Goal: Task Accomplishment & Management: Complete application form

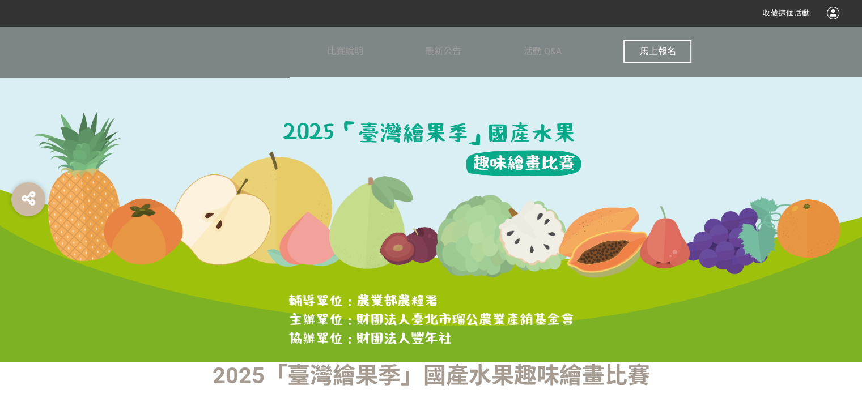
click at [644, 52] on span "馬上報名" at bounding box center [657, 51] width 36 height 11
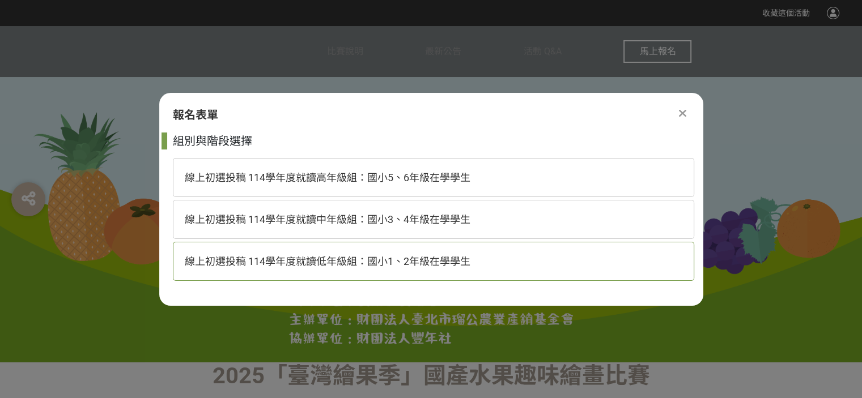
click at [410, 256] on span "線上初選投稿 114學年度就讀低年級組：國小1、2年級在學學生" at bounding box center [328, 262] width 286 height 12
select select "185293:185537"
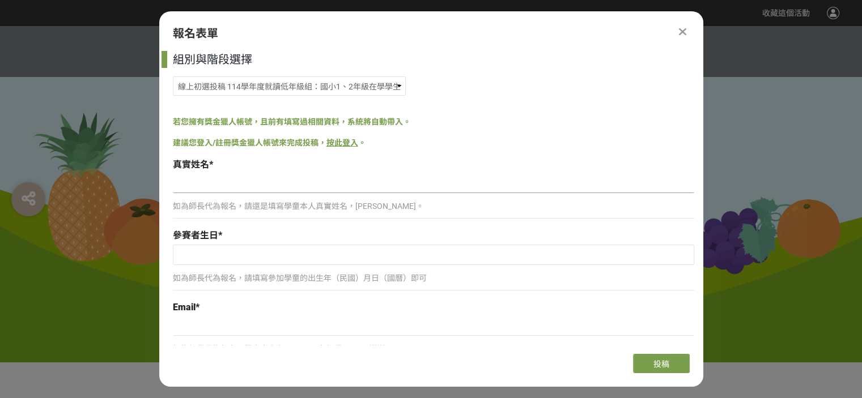
click at [327, 190] on input at bounding box center [433, 183] width 521 height 19
type input "[PERSON_NAME]"
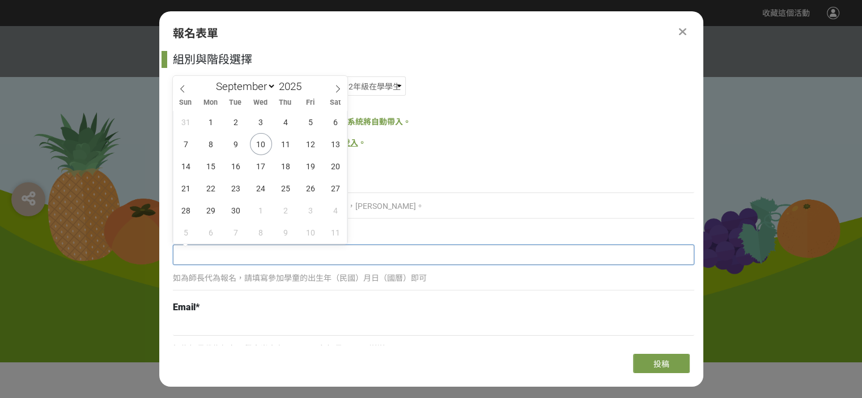
click at [263, 256] on input "text" at bounding box center [433, 254] width 520 height 19
click at [283, 84] on input "2025" at bounding box center [293, 86] width 34 height 13
type input "2017"
click at [276, 185] on span "21" at bounding box center [286, 188] width 22 height 22
type input "[DATE]"
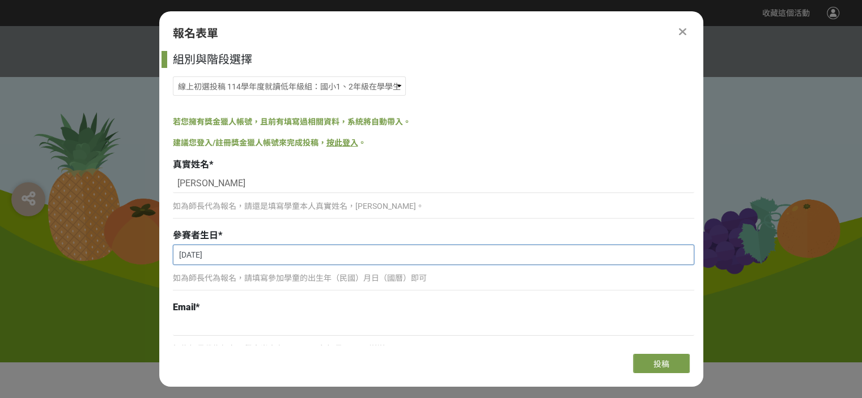
click at [267, 257] on input "[DATE]" at bounding box center [433, 254] width 520 height 19
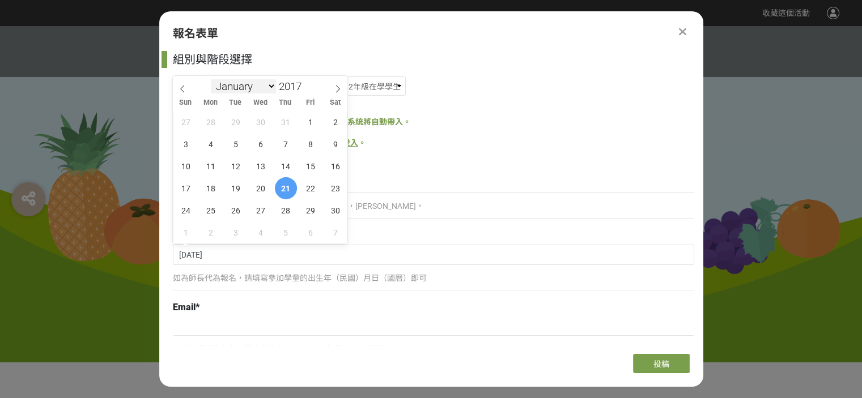
click at [222, 86] on select "January February March April May June July August September October November De…" at bounding box center [243, 86] width 65 height 14
select select "11"
click at [211, 79] on select "January February March April May June July August September October November De…" at bounding box center [243, 86] width 65 height 14
click at [307, 121] on span "1" at bounding box center [311, 122] width 22 height 22
type input "[DATE]"
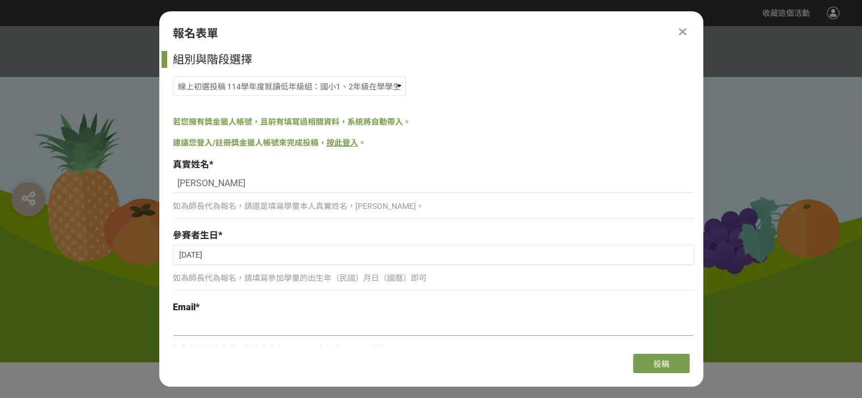
click at [293, 328] on input at bounding box center [433, 326] width 521 height 19
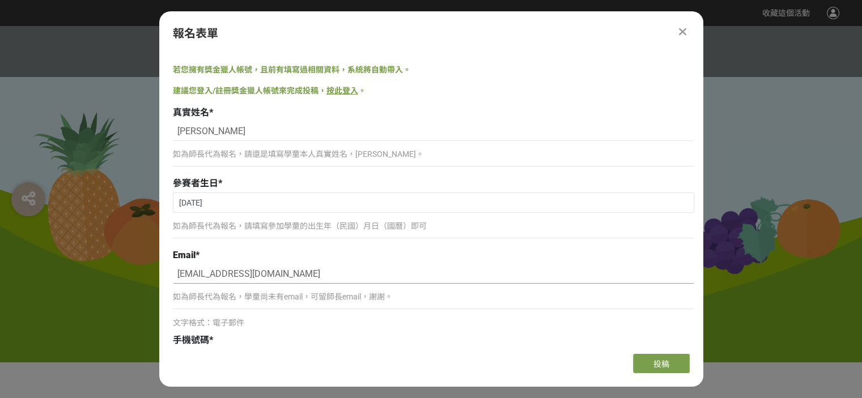
scroll to position [113, 0]
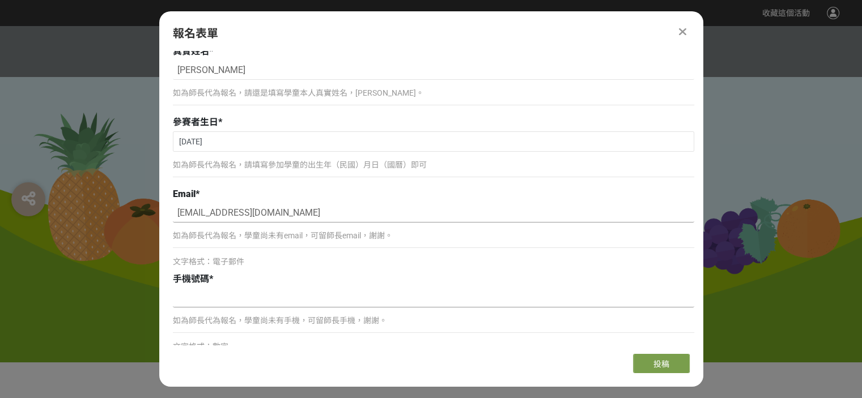
type input "[EMAIL_ADDRESS][DOMAIN_NAME]"
click at [270, 294] on input at bounding box center [433, 297] width 521 height 19
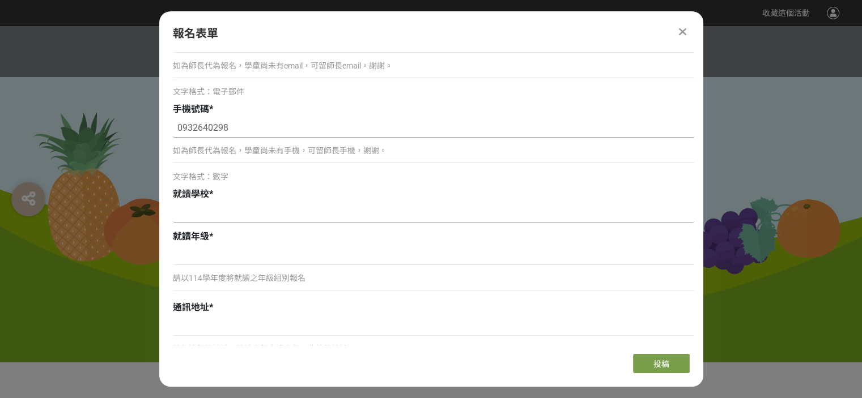
type input "0932640298"
click at [218, 208] on input at bounding box center [433, 212] width 521 height 19
type input "w"
type input "[GEOGRAPHIC_DATA][GEOGRAPHIC_DATA]"
type input "2"
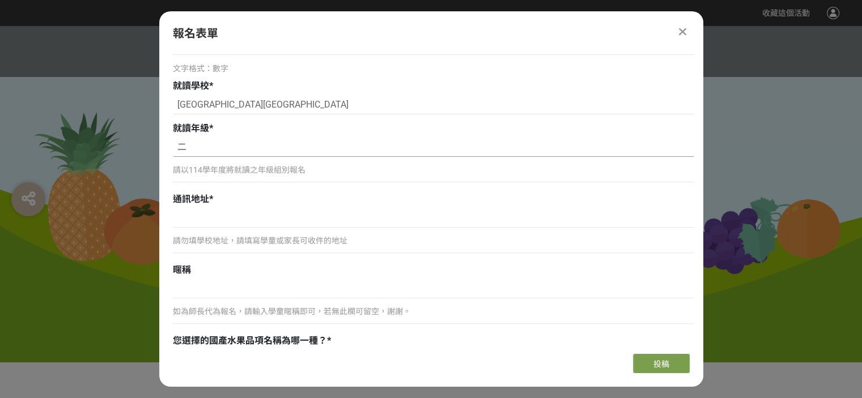
scroll to position [453, 0]
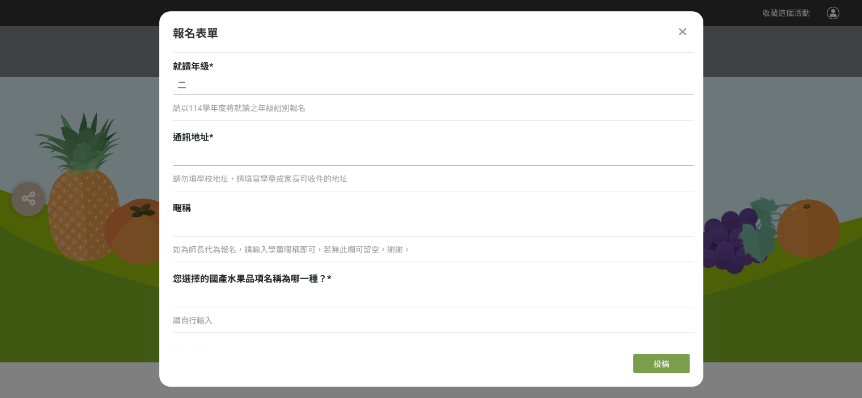
type input "二"
click at [221, 147] on input at bounding box center [433, 156] width 521 height 19
type input "[GEOGRAPHIC_DATA]"
type input "[STREET_ADDRESS]"
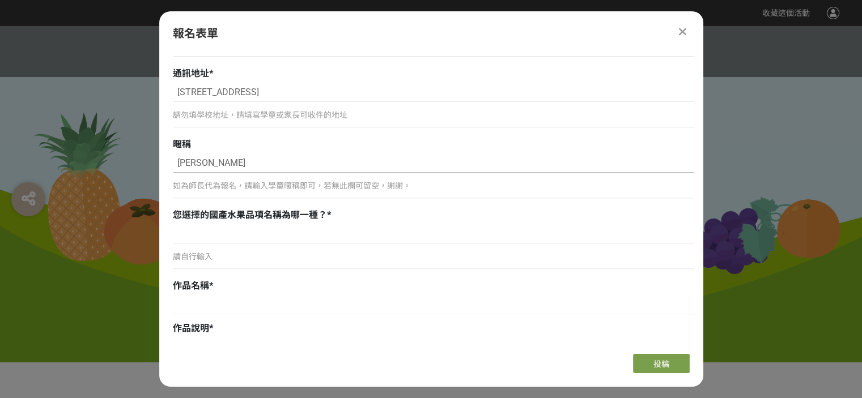
scroll to position [567, 0]
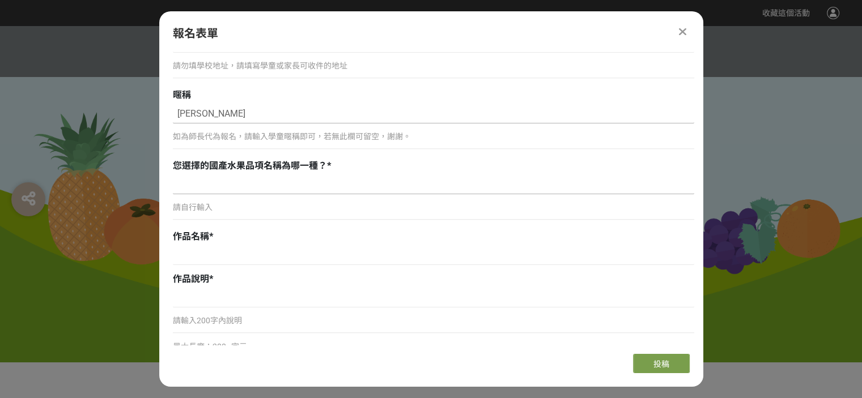
type input "[PERSON_NAME]"
click at [224, 188] on input at bounding box center [433, 184] width 521 height 19
type input "香蕉"
click at [214, 258] on input at bounding box center [433, 255] width 521 height 19
type input "甜甜的香蕉園"
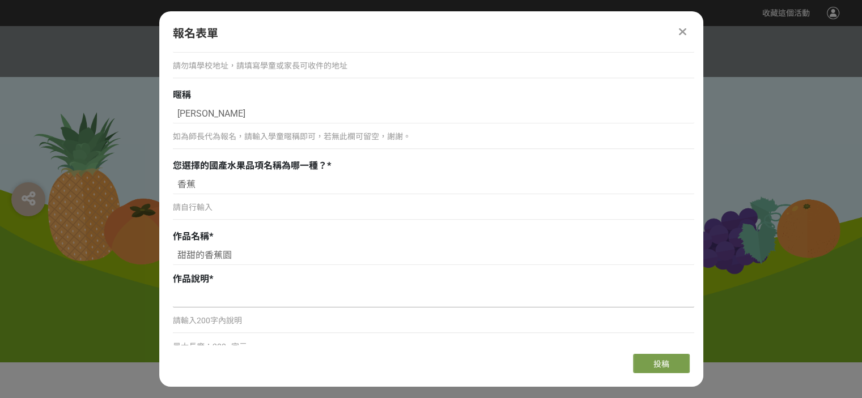
click at [223, 293] on input at bounding box center [433, 297] width 521 height 19
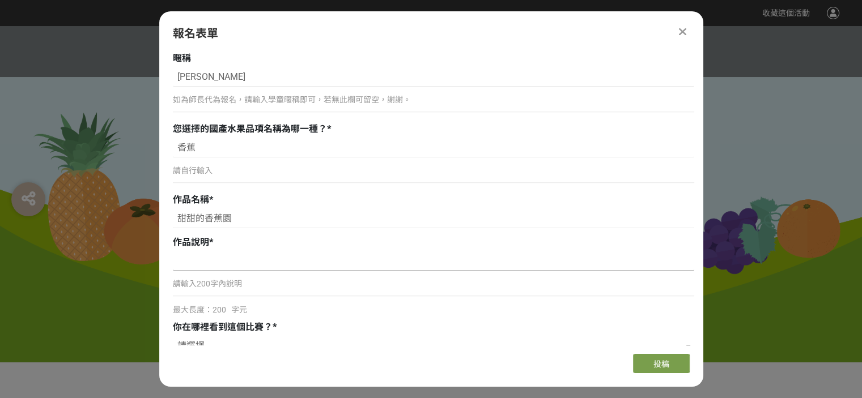
scroll to position [623, 0]
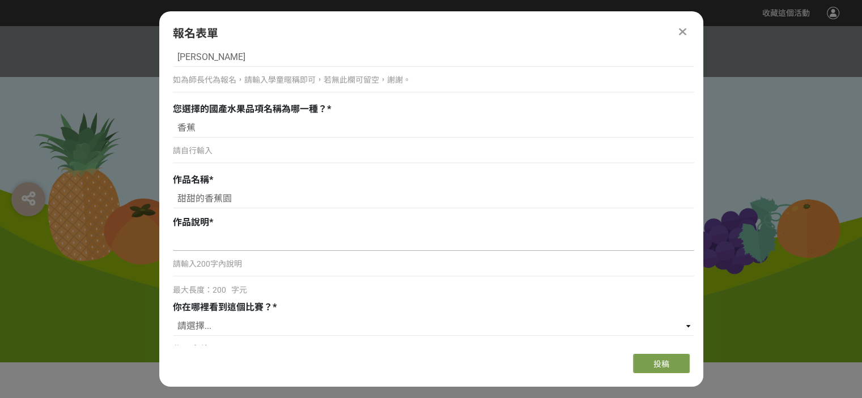
paste input "我的畫是關於 香蕉 的。樹上有好多串[PERSON_NAME]的香蕉，看起來很甜。旁邊有一位 農夫[PERSON_NAME]，他抱著一大串香蕉，笑得很開心。因…"
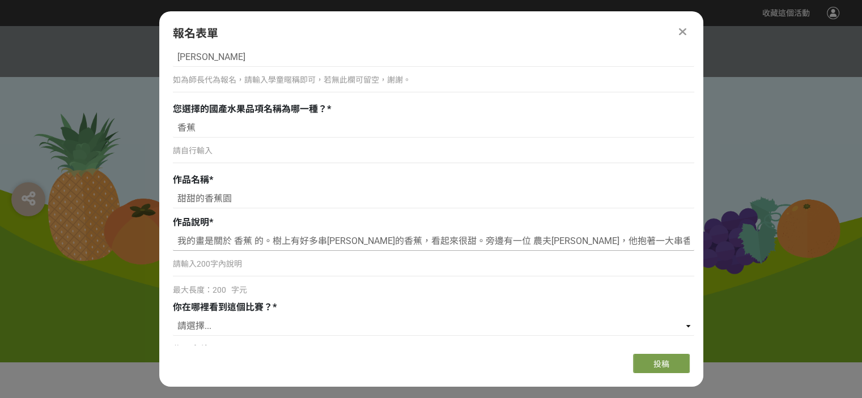
scroll to position [0, 508]
click at [192, 245] on input "我的畫是關於 香蕉 的。樹上有好多串[PERSON_NAME]的香蕉，看起來很甜。旁邊有一位 農夫[PERSON_NAME]，他抱著一大串香蕉，笑得很開心。因…" at bounding box center [433, 241] width 521 height 19
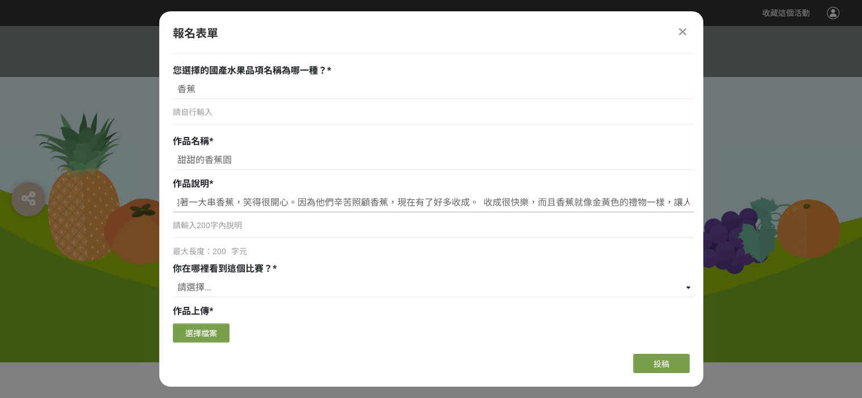
scroll to position [793, 0]
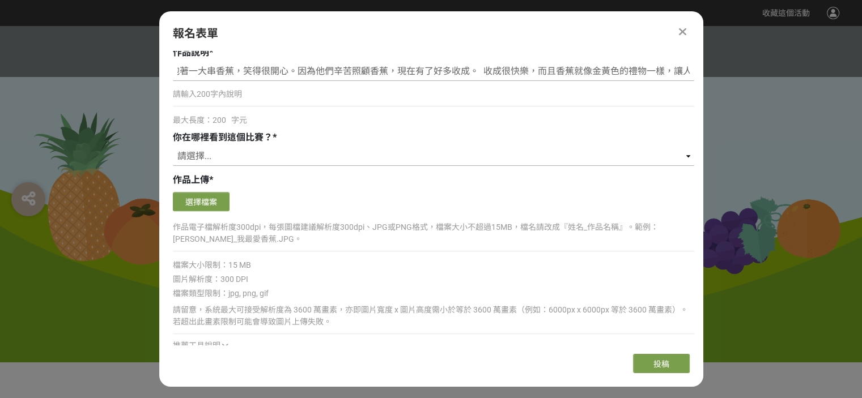
type input "我的畫是關於 香蕉 的。樹上有好多串[PERSON_NAME]的香蕉，看起來很甜。 農夫抱著一大串香蕉，笑得很開心。因為他們辛苦照顧香蕉，現在有了好多收成。 …"
click at [257, 154] on select "請選擇... 獎金獵人網站 Facebook / Instagram 校園講座 / 老師系上推薦 電子郵件 海報 其他" at bounding box center [433, 156] width 521 height 19
select select "cms:formUnit:otherOption:a9820e0abf57a8e62b3ca4f3a70856e7"
click at [173, 147] on select "請選擇... 獎金獵人網站 Facebook / Instagram 校園講座 / 老師系上推薦 電子郵件 海報 其他" at bounding box center [433, 156] width 521 height 19
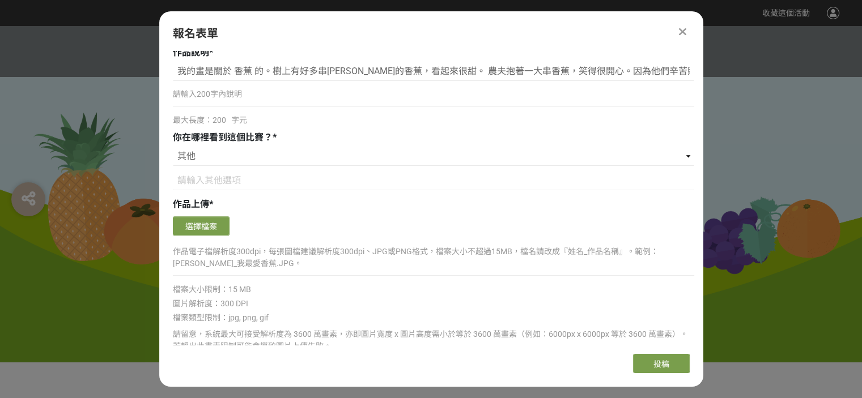
click at [271, 225] on div "選擇檔案" at bounding box center [433, 227] width 521 height 22
click at [205, 178] on input at bounding box center [433, 180] width 521 height 19
type input "農"
type input "學"
type input "娘"
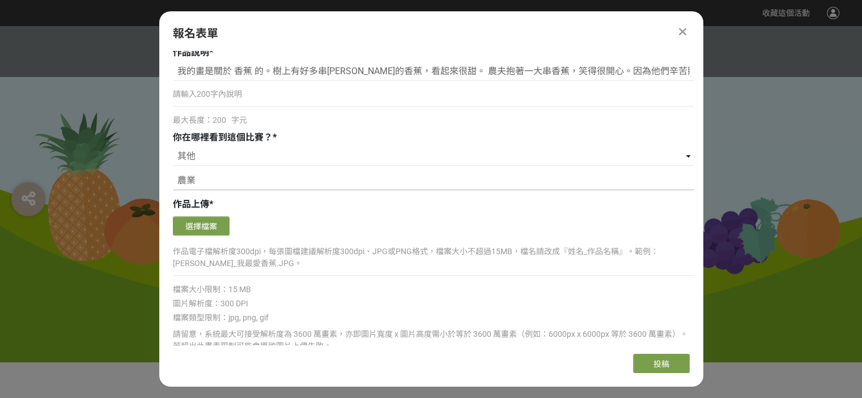
type input "農"
click at [252, 158] on select "請選擇... 獎金獵人網站 Facebook / Instagram 校園講座 / 老師系上推薦 電子郵件 海報 其他" at bounding box center [433, 156] width 521 height 19
select select "獎金獵人網站"
click at [173, 147] on select "請選擇... 獎金獵人網站 Facebook / Instagram 校園講座 / 老師系上推薦 電子郵件 海報 其他" at bounding box center [433, 156] width 521 height 19
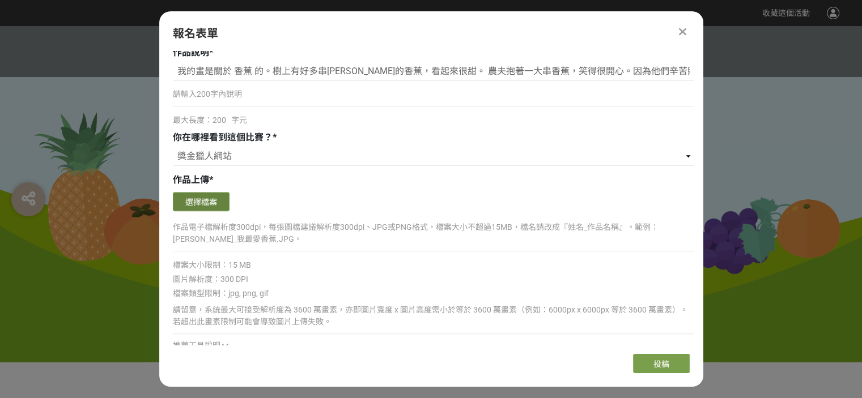
click at [217, 199] on button "選擇檔案" at bounding box center [201, 201] width 57 height 19
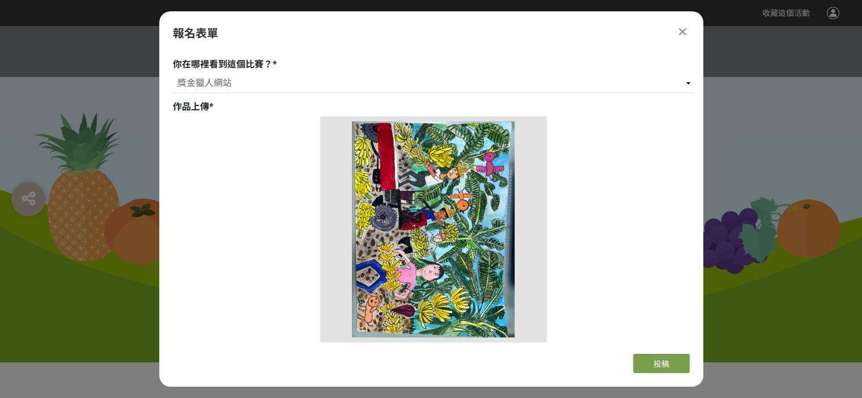
scroll to position [1020, 0]
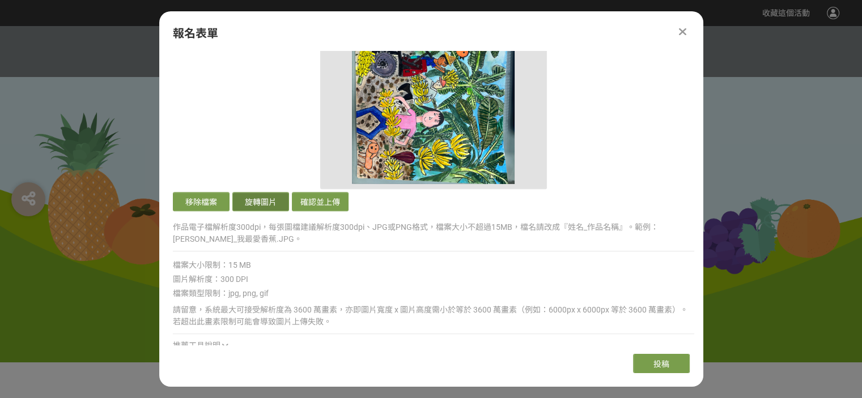
click at [252, 200] on button "旋轉圖片" at bounding box center [260, 201] width 57 height 19
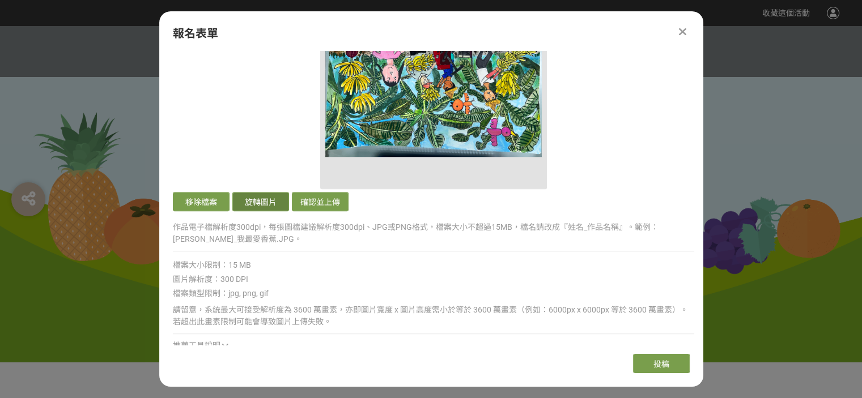
click at [252, 200] on button "旋轉圖片" at bounding box center [260, 201] width 57 height 19
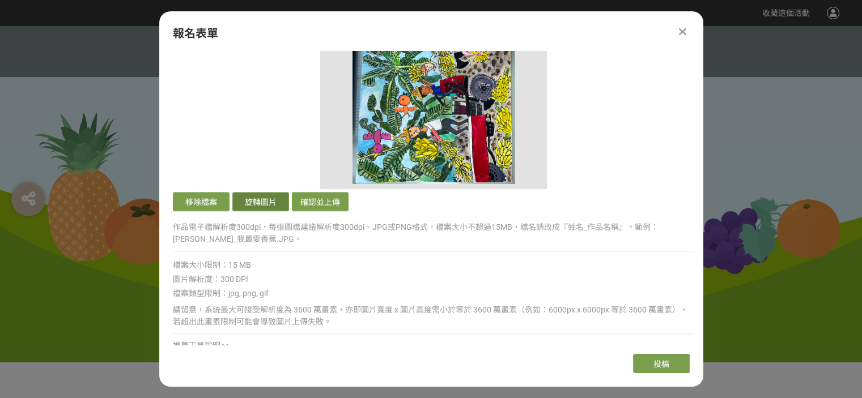
click at [252, 200] on button "旋轉圖片" at bounding box center [260, 201] width 57 height 19
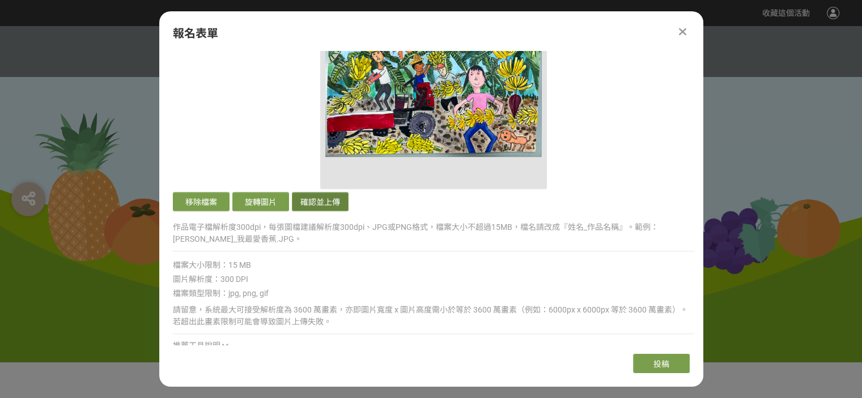
click at [341, 206] on button "確認並上傳" at bounding box center [320, 201] width 57 height 19
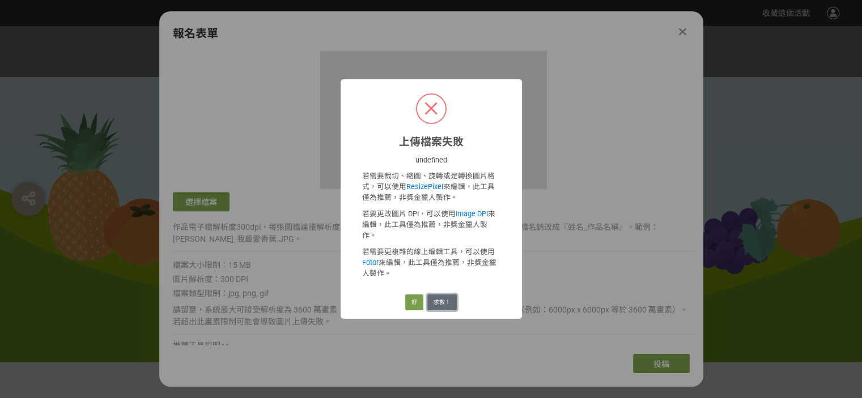
click at [429, 295] on button "求救！" at bounding box center [441, 303] width 29 height 16
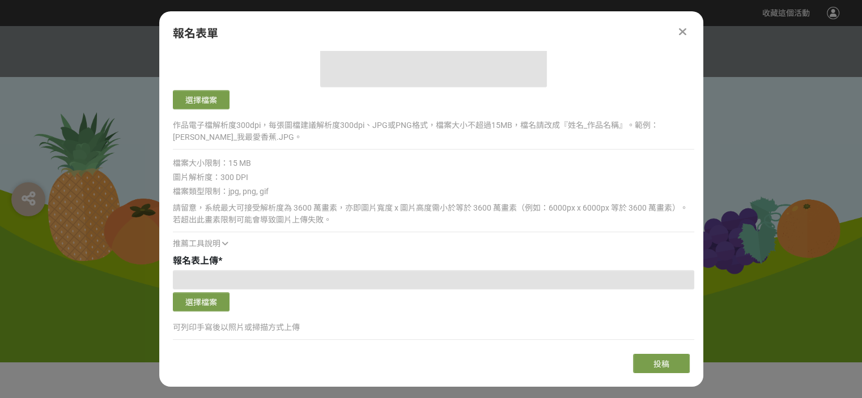
scroll to position [1190, 0]
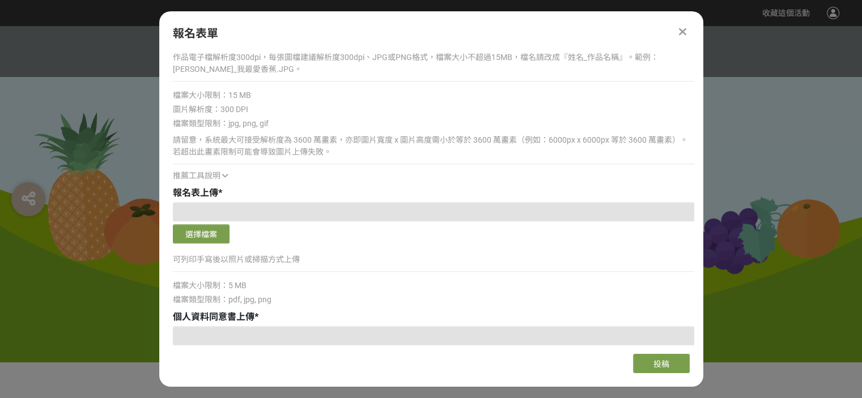
click at [256, 212] on div at bounding box center [433, 211] width 521 height 19
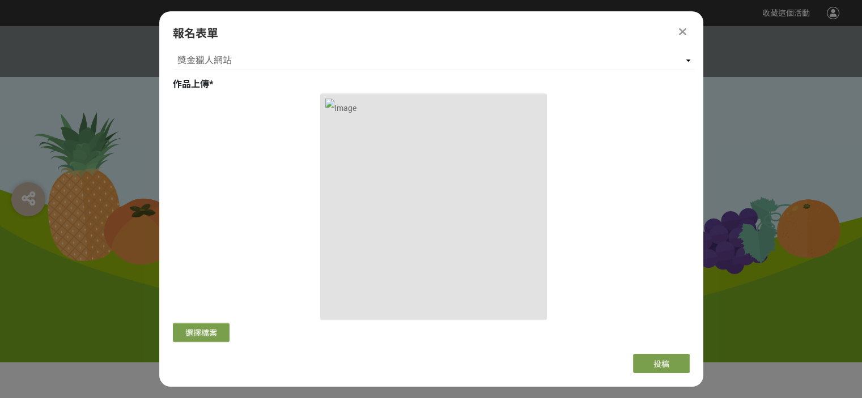
scroll to position [946, 0]
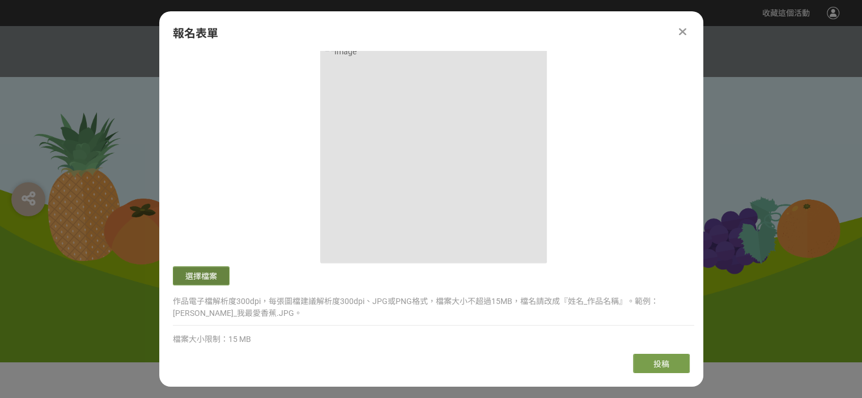
click at [203, 272] on button "選擇檔案" at bounding box center [201, 275] width 57 height 19
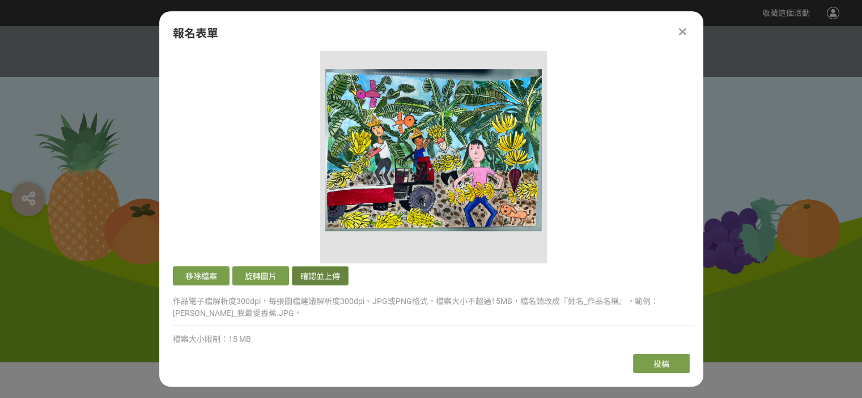
click at [338, 274] on button "確認並上傳" at bounding box center [320, 275] width 57 height 19
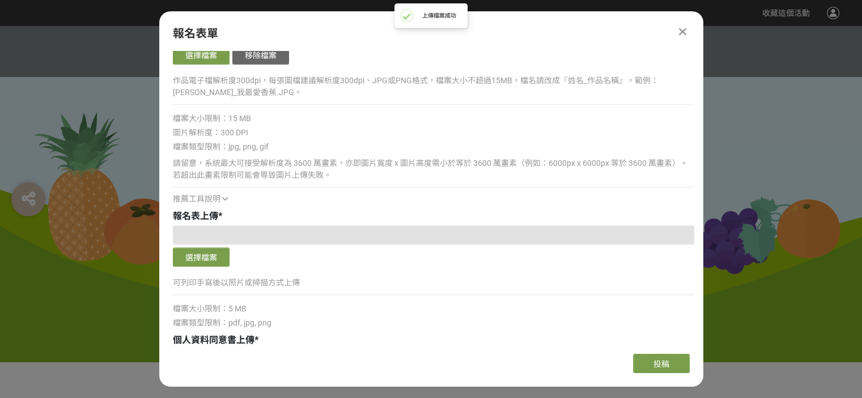
scroll to position [1172, 0]
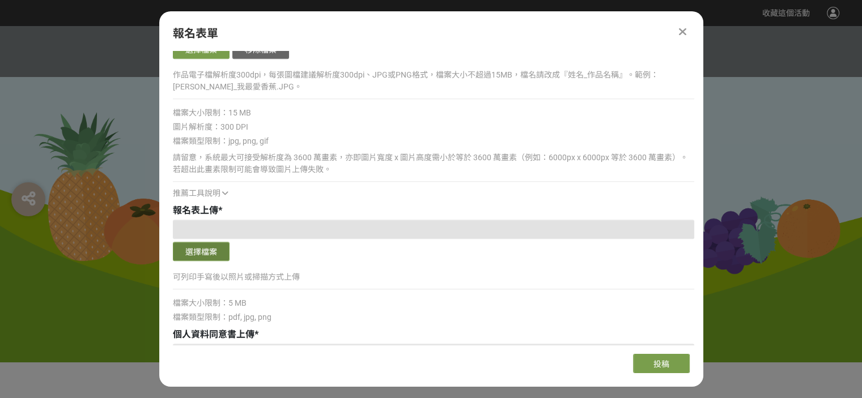
click at [213, 249] on button "選擇檔案" at bounding box center [201, 251] width 57 height 19
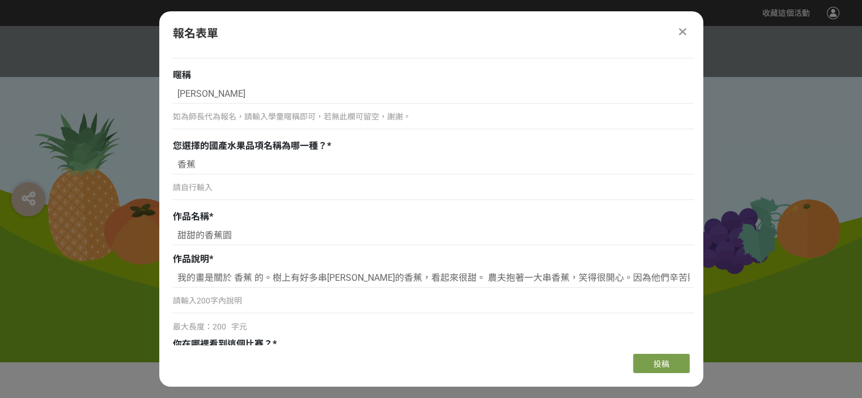
scroll to position [606, 0]
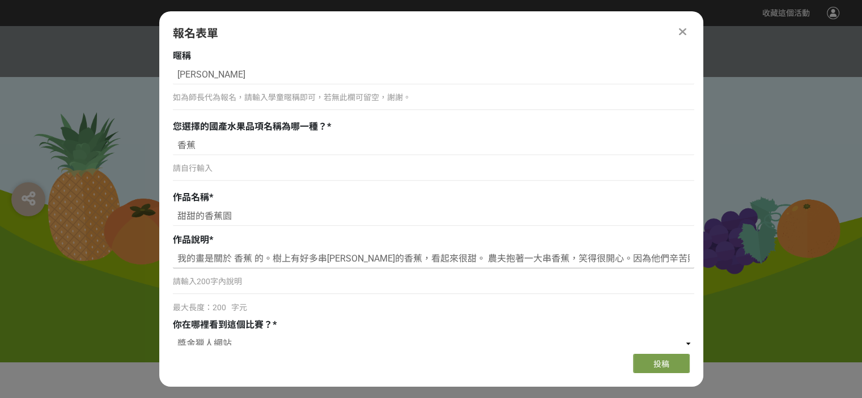
drag, startPoint x: 236, startPoint y: 256, endPoint x: 263, endPoint y: 249, distance: 28.0
click at [235, 256] on input "我的畫是關於 香蕉 的。樹上有好多串[PERSON_NAME]的香蕉，看起來很甜。 農夫抱著一大串香蕉，笑得很開心。因為他們辛苦照顧香蕉，現在有了好多收成。 …" at bounding box center [433, 258] width 521 height 19
click at [252, 258] on input "我的畫是關於香蕉 的。樹上有好多串[PERSON_NAME]的香蕉，看起來很甜。 農夫抱著一大串香蕉，笑得很開心。因為他們辛苦照顧香蕉，現在有了好多收成。 收…" at bounding box center [433, 258] width 521 height 19
type input "我的畫是關於香蕉的。樹上有好多串[PERSON_NAME]的香蕉，看起來很甜。 農夫抱著一大串香蕉，笑得很開心。因為他們辛苦照顧香蕉，現在有了好多收成。 收成…"
click at [662, 251] on input "我的畫是關於香蕉的。樹上有好多串[PERSON_NAME]的香蕉，看起來很甜。 農夫抱著一大串香蕉，笑得很開心。因為他們辛苦照顧香蕉，現在有了好多收成。 收成…" at bounding box center [433, 258] width 521 height 19
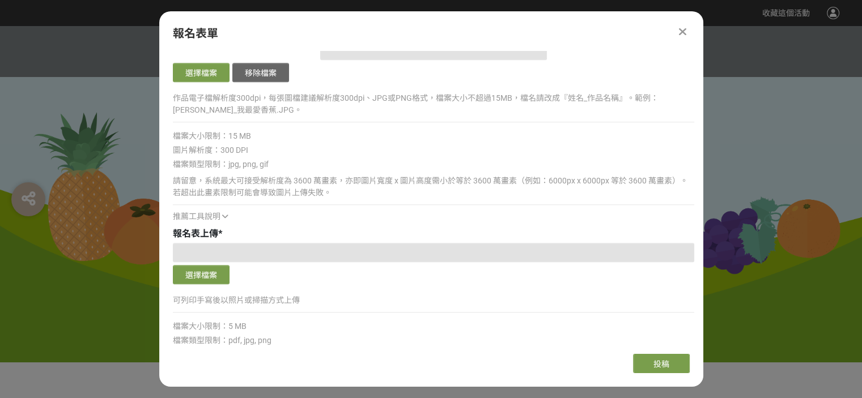
scroll to position [1229, 0]
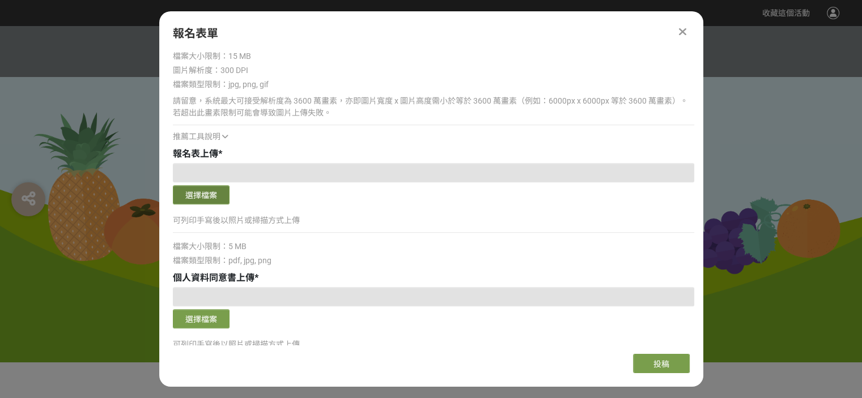
click at [218, 190] on button "選擇檔案" at bounding box center [201, 194] width 57 height 19
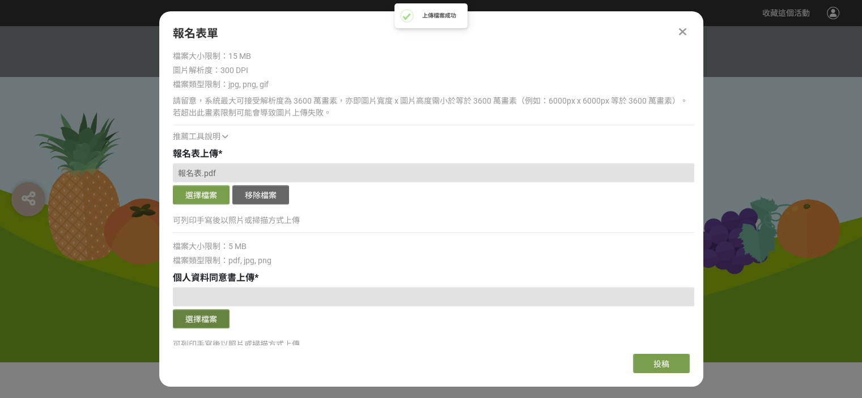
click at [196, 321] on button "選擇檔案" at bounding box center [201, 318] width 57 height 19
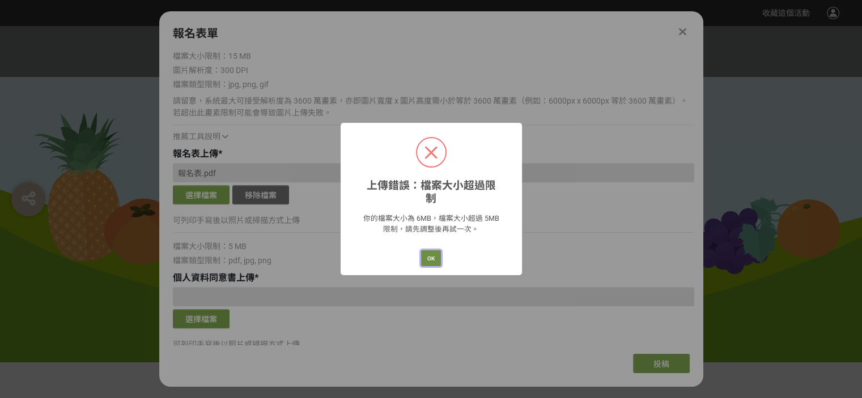
click at [437, 250] on button "OK" at bounding box center [431, 258] width 20 height 16
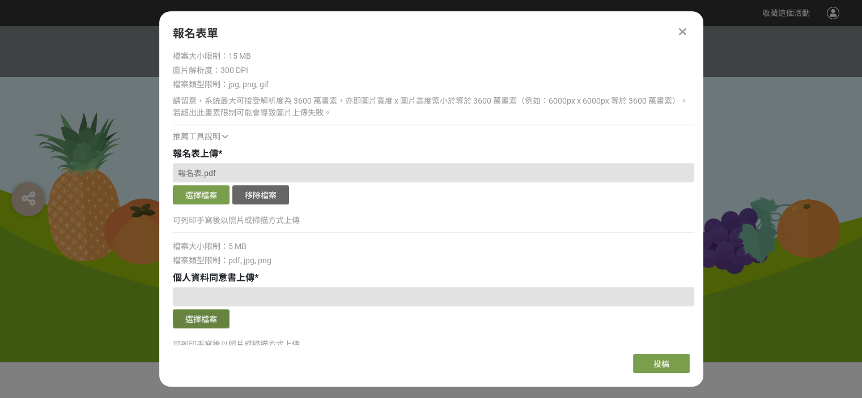
click at [214, 319] on button "選擇檔案" at bounding box center [201, 318] width 57 height 19
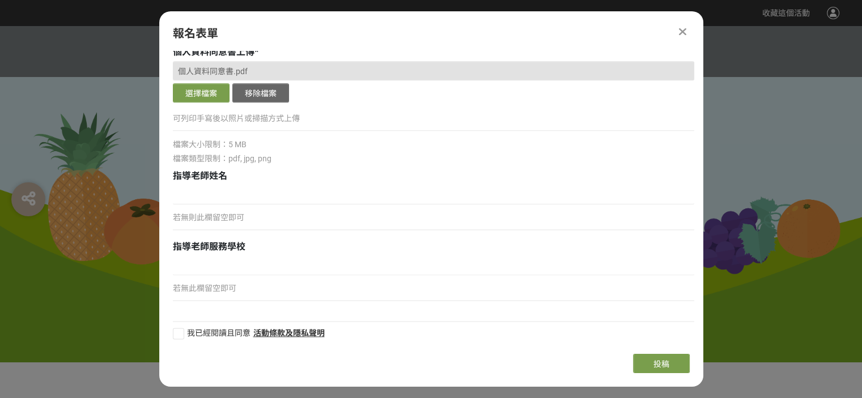
scroll to position [1456, 0]
click at [181, 335] on div at bounding box center [178, 332] width 11 height 11
checkbox input "true"
click at [654, 368] on span "投稿" at bounding box center [661, 364] width 16 height 9
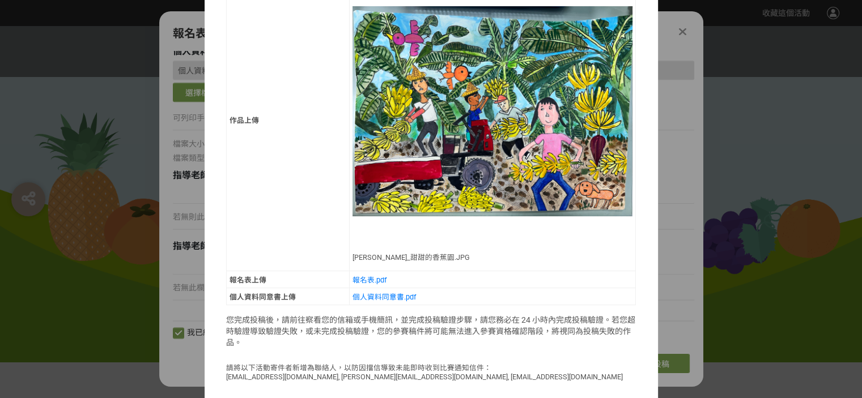
scroll to position [383, 0]
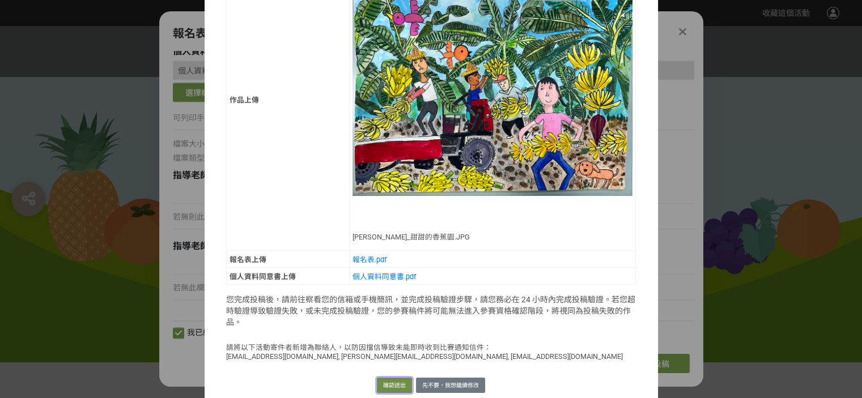
click at [385, 378] on button "確認送出" at bounding box center [394, 386] width 35 height 16
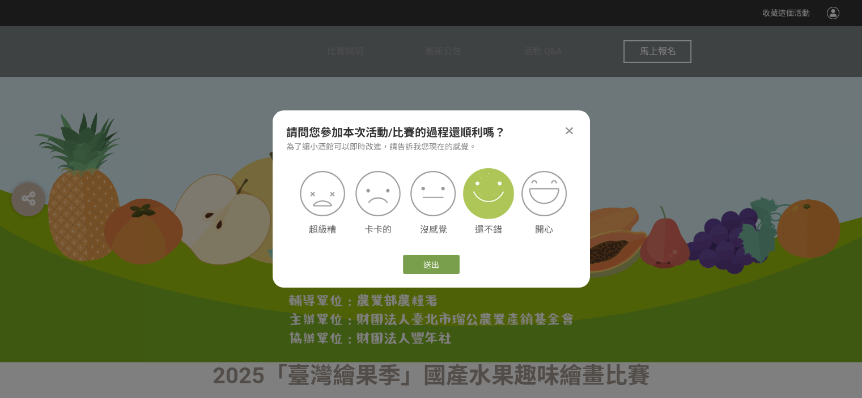
click at [485, 194] on img at bounding box center [488, 193] width 51 height 51
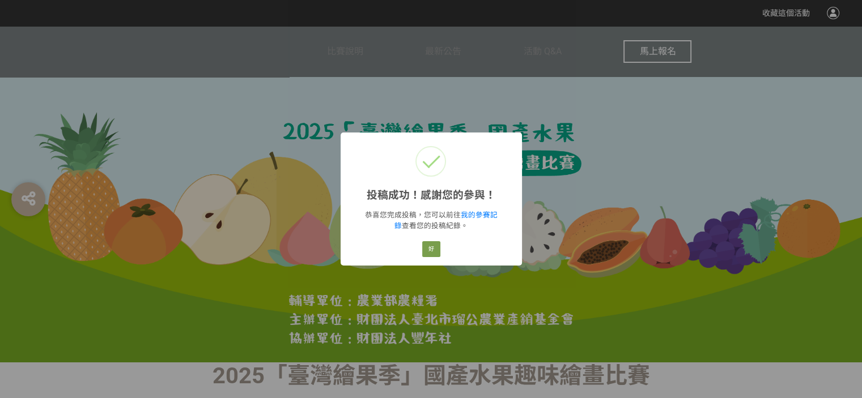
click at [569, 198] on div "投稿成功！感謝您的參與！ × 恭喜您完成投稿，您可以前往 我的參賽記錄 查看您的投稿紀錄。 好 Cancel" at bounding box center [431, 199] width 862 height 398
click at [435, 251] on button "好" at bounding box center [431, 249] width 18 height 16
